Goal: Task Accomplishment & Management: Manage account settings

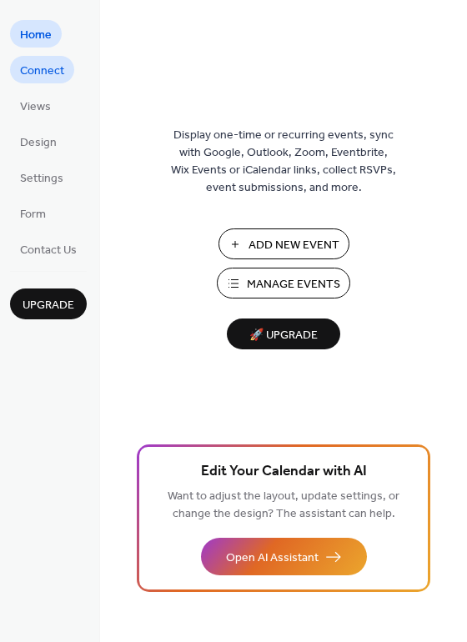
click at [63, 71] on span "Connect" at bounding box center [42, 72] width 44 height 18
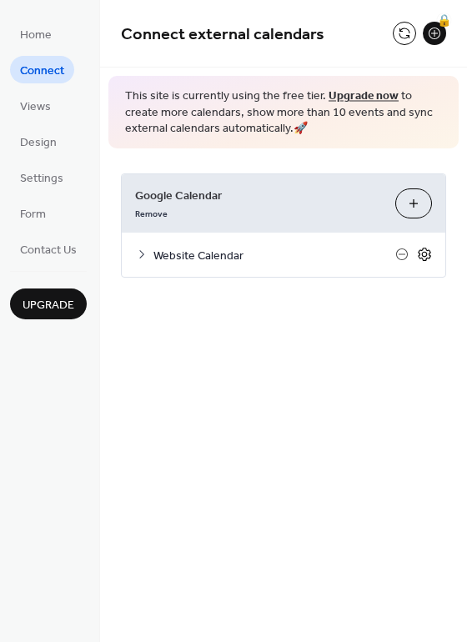
click at [425, 256] on icon at bounding box center [425, 255] width 6 height 6
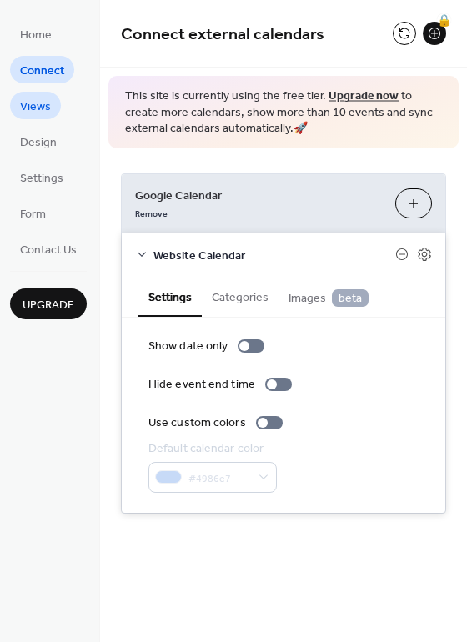
click at [34, 108] on span "Views" at bounding box center [35, 107] width 31 height 18
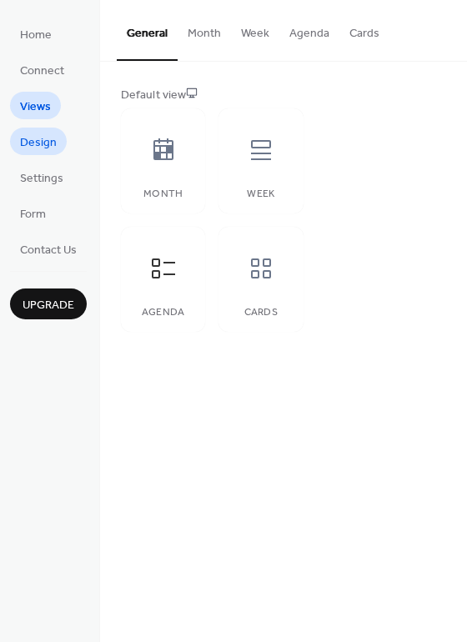
click at [37, 142] on span "Design" at bounding box center [38, 143] width 37 height 18
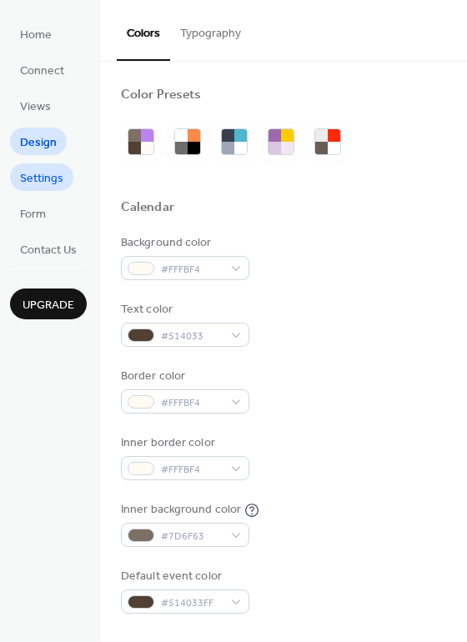
click at [43, 178] on span "Settings" at bounding box center [41, 179] width 43 height 18
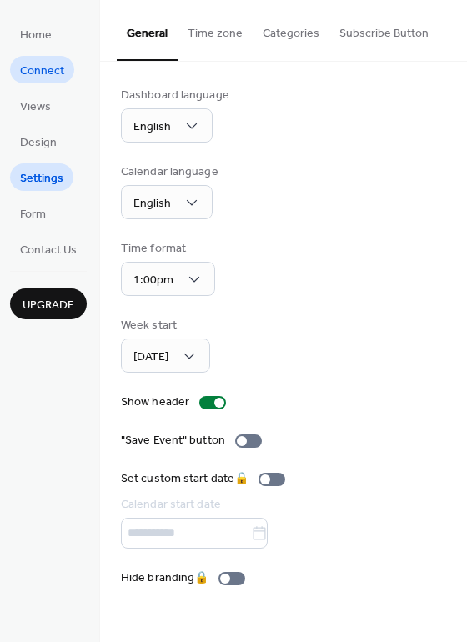
click at [51, 69] on span "Connect" at bounding box center [42, 72] width 44 height 18
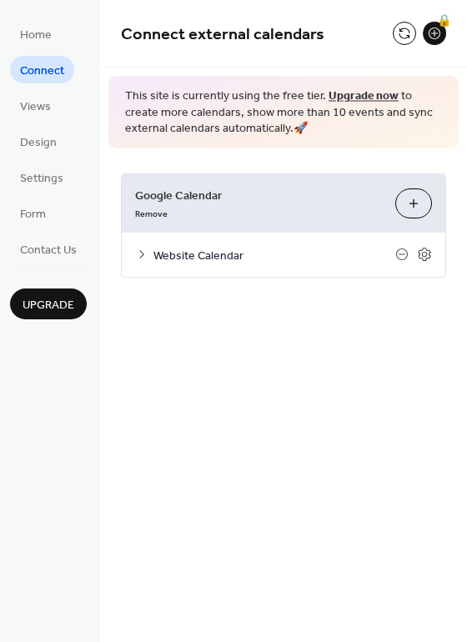
click at [141, 256] on icon at bounding box center [141, 254] width 13 height 13
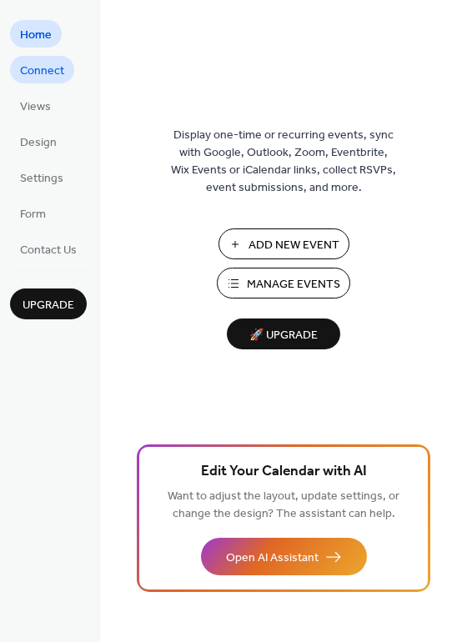
click at [46, 72] on span "Connect" at bounding box center [42, 72] width 44 height 18
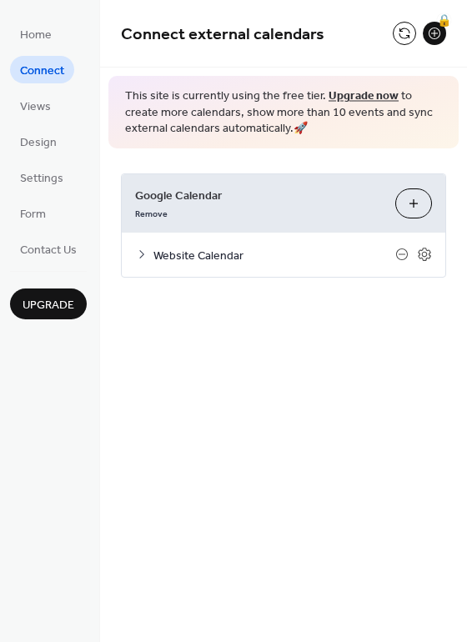
click at [142, 255] on icon at bounding box center [141, 254] width 5 height 8
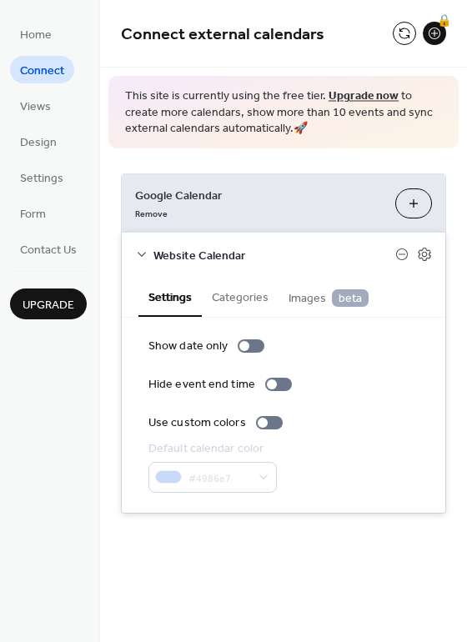
click at [232, 295] on button "Categories" at bounding box center [240, 296] width 77 height 38
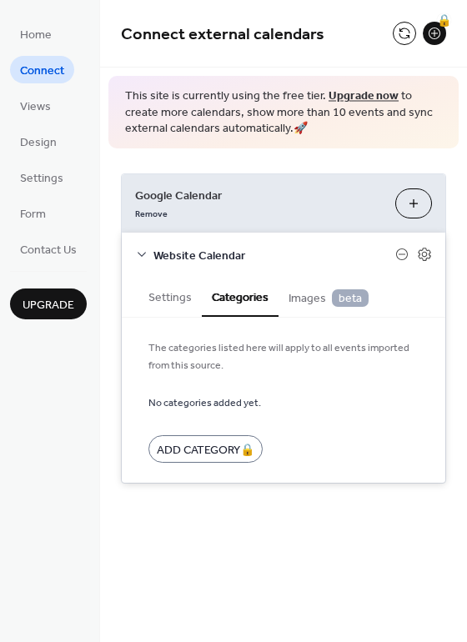
click at [313, 299] on span "Images beta" at bounding box center [328, 298] width 80 height 18
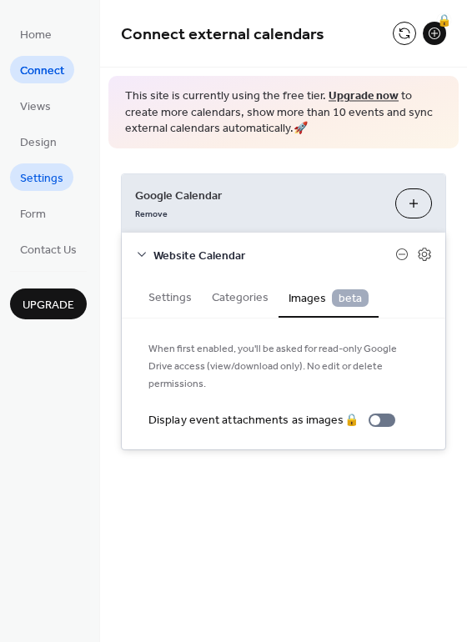
click at [49, 178] on span "Settings" at bounding box center [41, 179] width 43 height 18
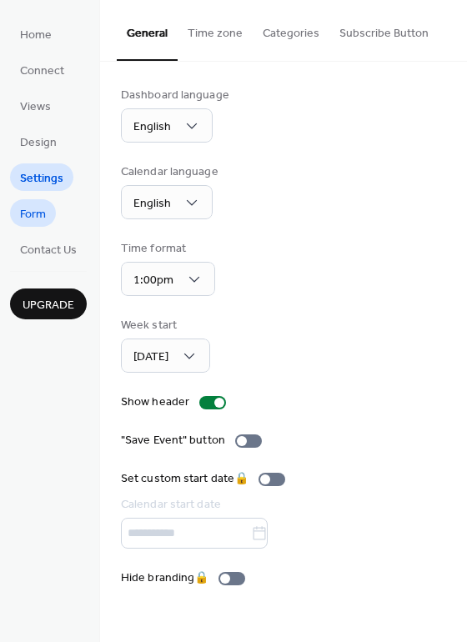
click at [38, 210] on span "Form" at bounding box center [33, 215] width 26 height 18
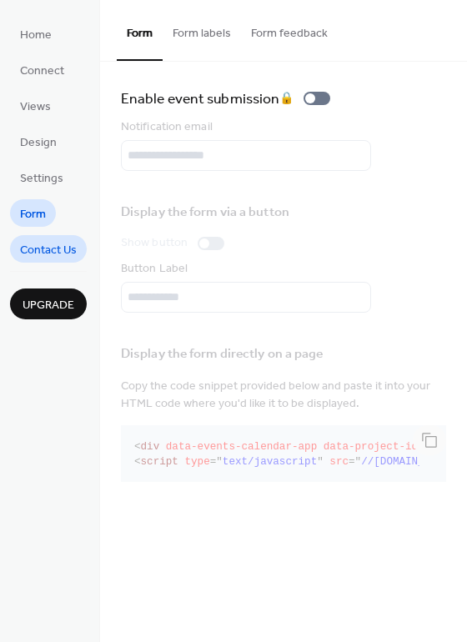
click at [38, 248] on span "Contact Us" at bounding box center [48, 251] width 57 height 18
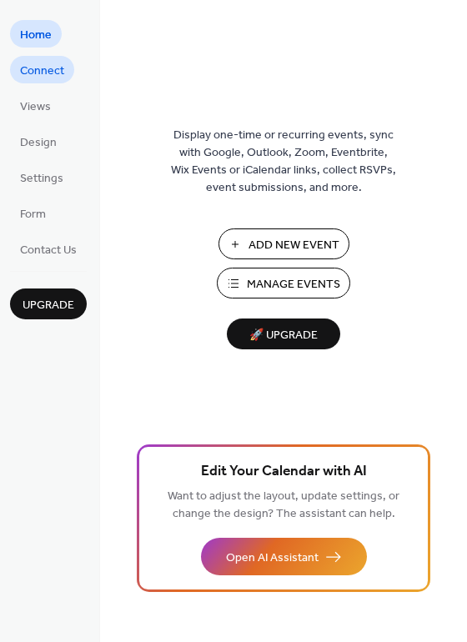
click at [52, 75] on span "Connect" at bounding box center [42, 72] width 44 height 18
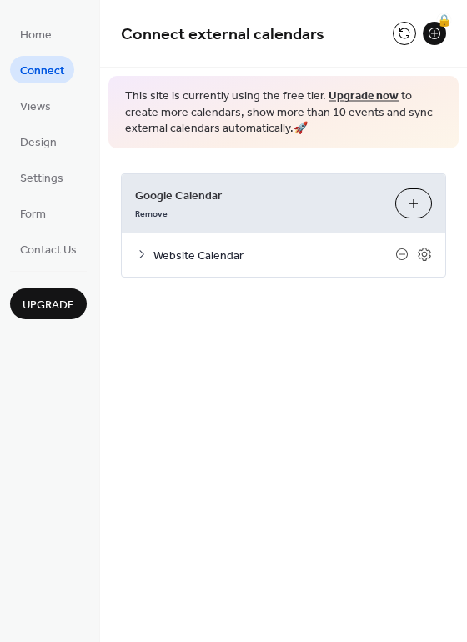
click at [416, 206] on button "Choose Calendars" at bounding box center [413, 203] width 37 height 30
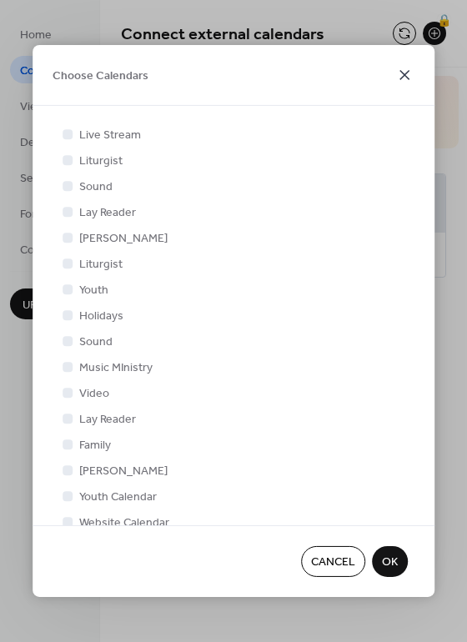
click at [404, 78] on icon at bounding box center [404, 75] width 20 height 20
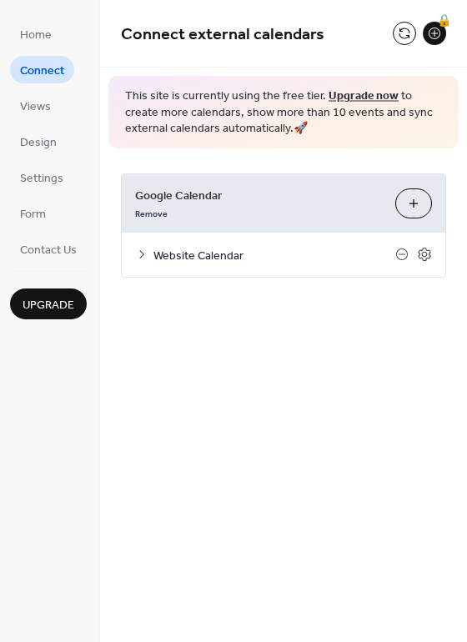
click at [143, 255] on icon at bounding box center [141, 254] width 13 height 13
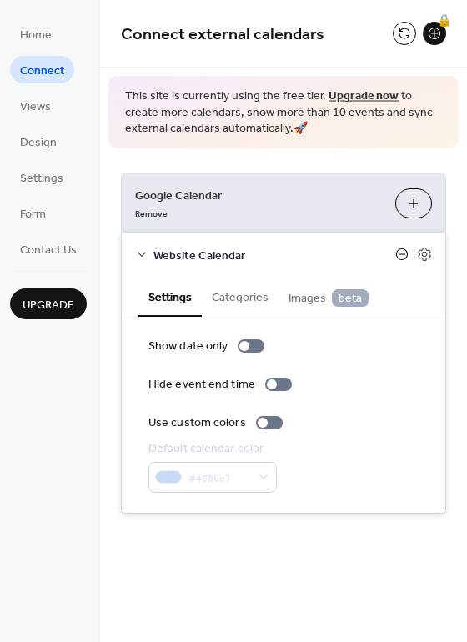
click at [402, 254] on icon at bounding box center [401, 254] width 13 height 13
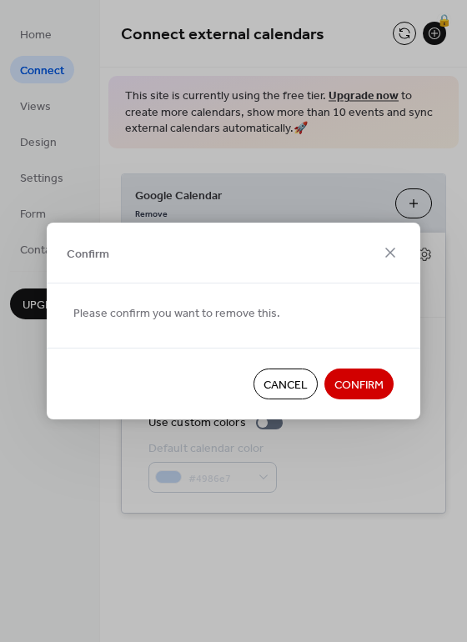
click at [278, 385] on span "Cancel" at bounding box center [285, 386] width 44 height 18
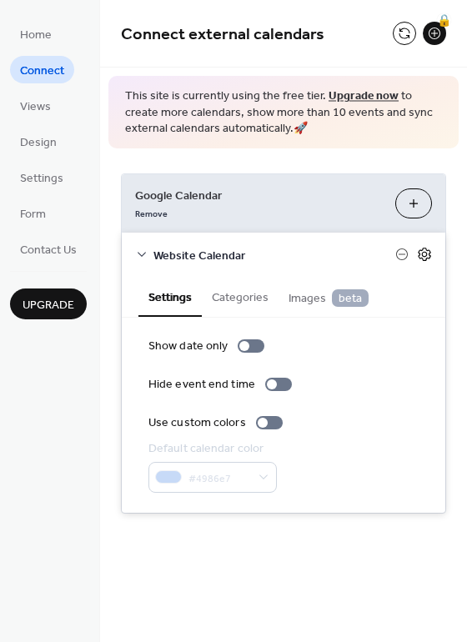
click at [424, 254] on icon at bounding box center [424, 254] width 15 height 15
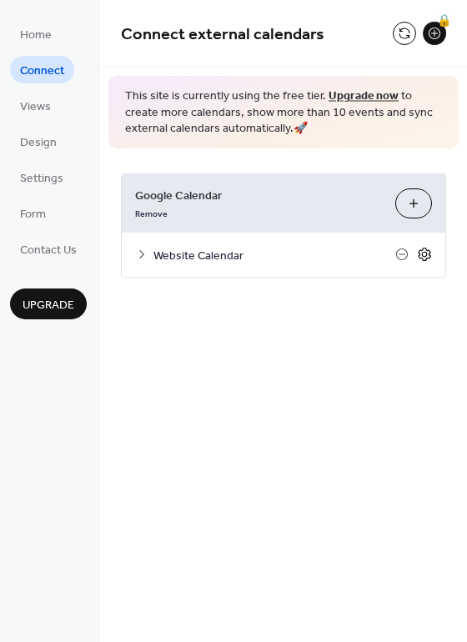
click at [424, 254] on icon at bounding box center [424, 254] width 15 height 15
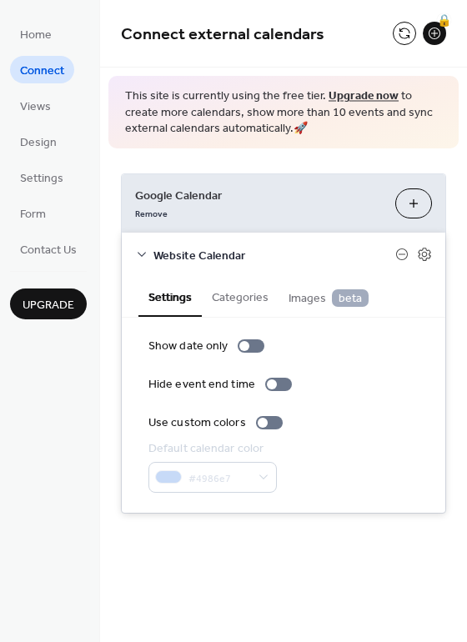
click at [248, 293] on button "Categories" at bounding box center [240, 296] width 77 height 38
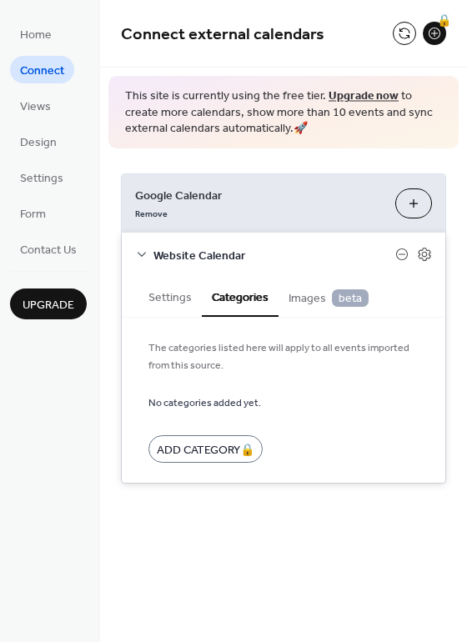
click at [307, 295] on span "Images beta" at bounding box center [328, 298] width 80 height 18
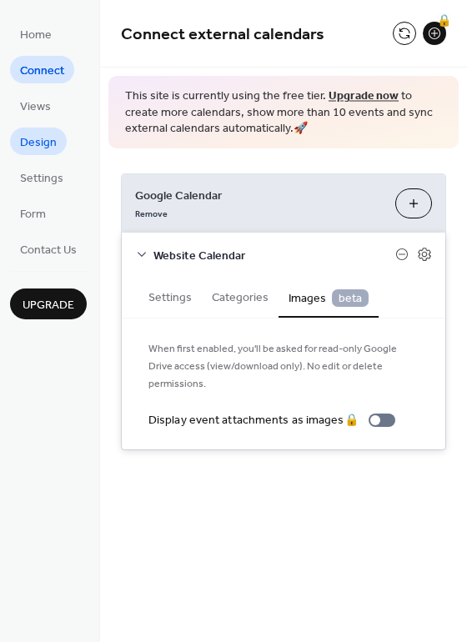
click at [50, 143] on span "Design" at bounding box center [38, 143] width 37 height 18
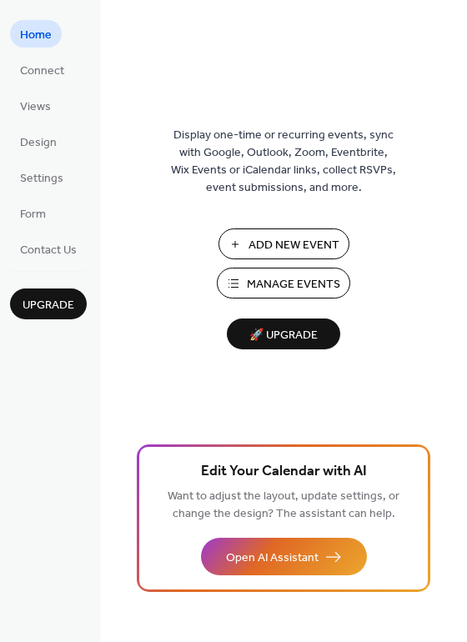
click at [278, 283] on span "Manage Events" at bounding box center [293, 285] width 93 height 18
click at [53, 70] on span "Connect" at bounding box center [42, 72] width 44 height 18
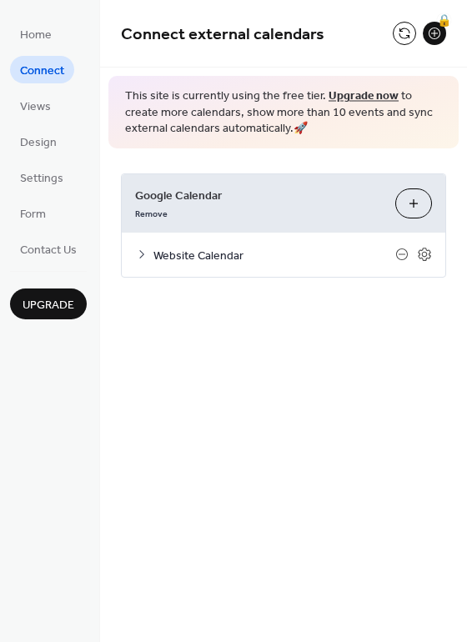
click at [417, 203] on button "Choose Calendars" at bounding box center [413, 203] width 37 height 30
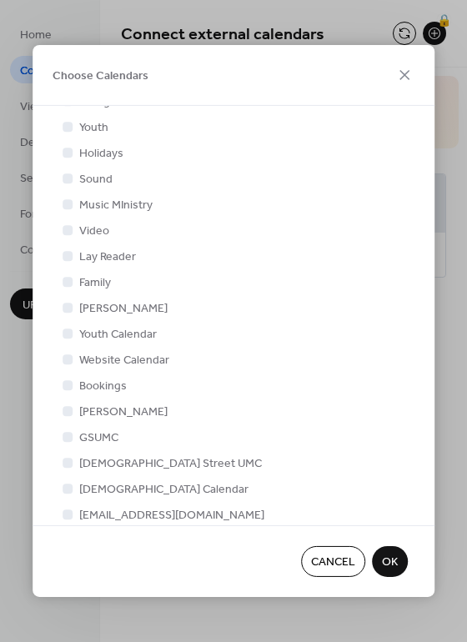
scroll to position [179, 0]
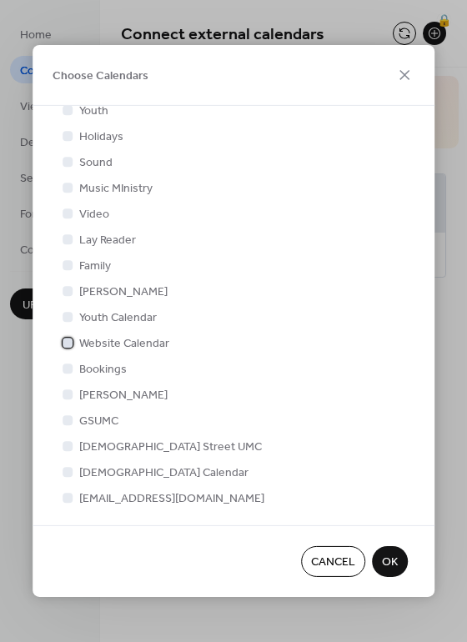
click at [64, 339] on icon at bounding box center [67, 342] width 7 height 7
click at [64, 338] on div at bounding box center [68, 343] width 10 height 10
click at [392, 561] on span "OK" at bounding box center [390, 563] width 16 height 18
